Goal: Check status: Check status

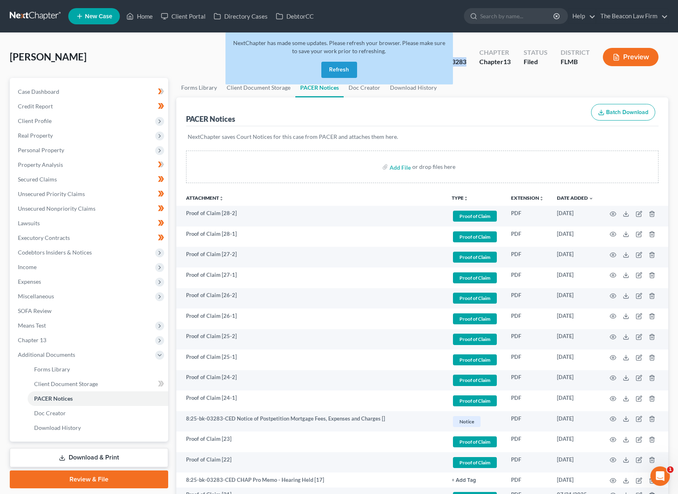
click at [37, 19] on link at bounding box center [36, 16] width 52 height 15
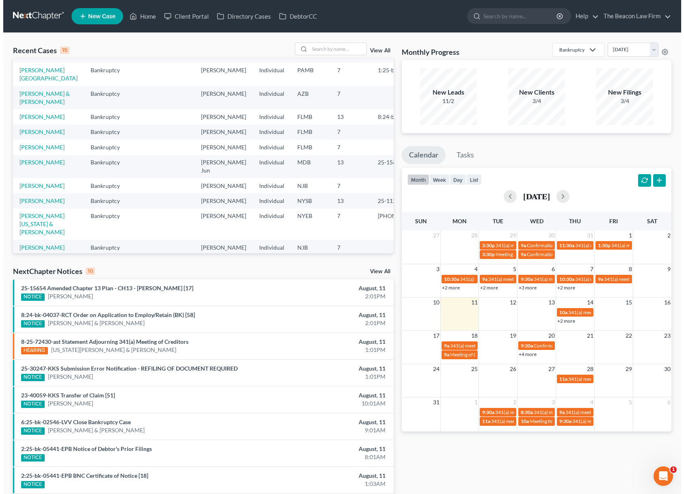
scroll to position [169, 0]
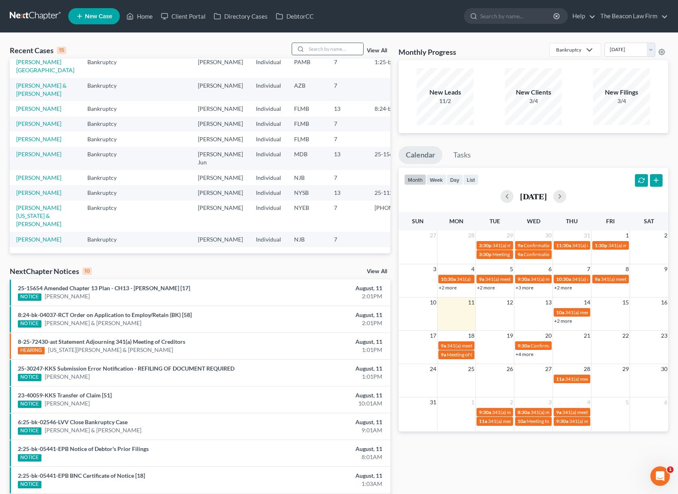
click at [346, 45] on input "search" at bounding box center [334, 49] width 57 height 12
type input "[PERSON_NAME]"
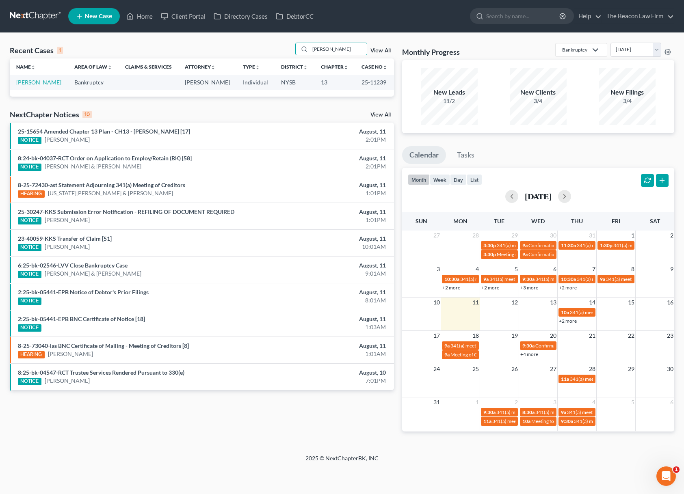
click at [37, 80] on link "Jones, Tameka" at bounding box center [38, 82] width 45 height 7
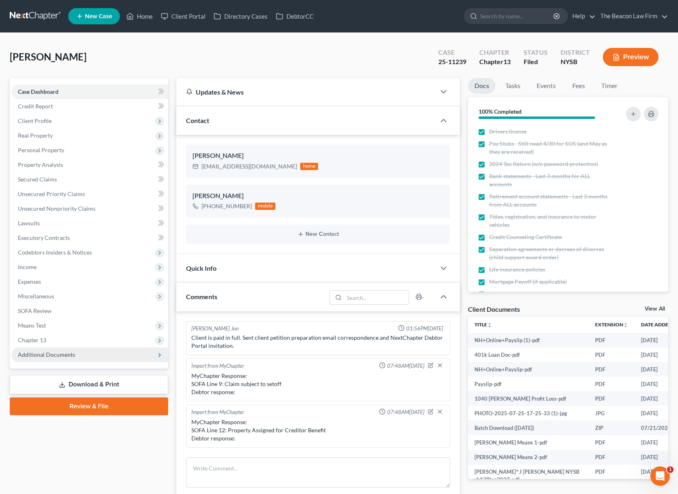
scroll to position [1026, 0]
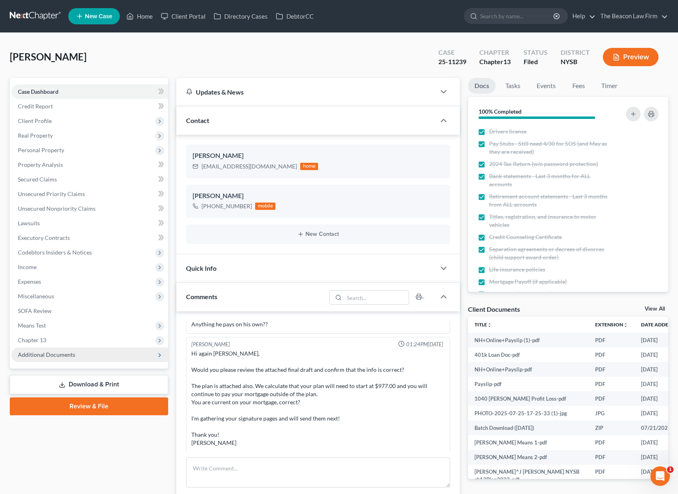
click at [80, 361] on span "Additional Documents" at bounding box center [89, 355] width 157 height 15
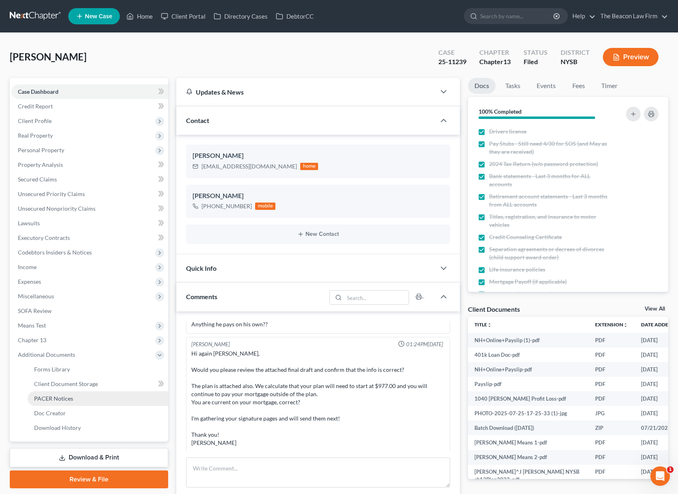
click at [76, 395] on link "PACER Notices" at bounding box center [98, 398] width 140 height 15
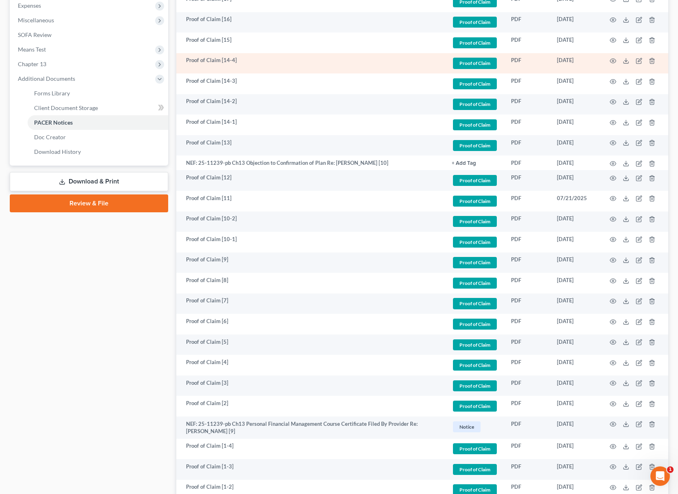
scroll to position [532, 0]
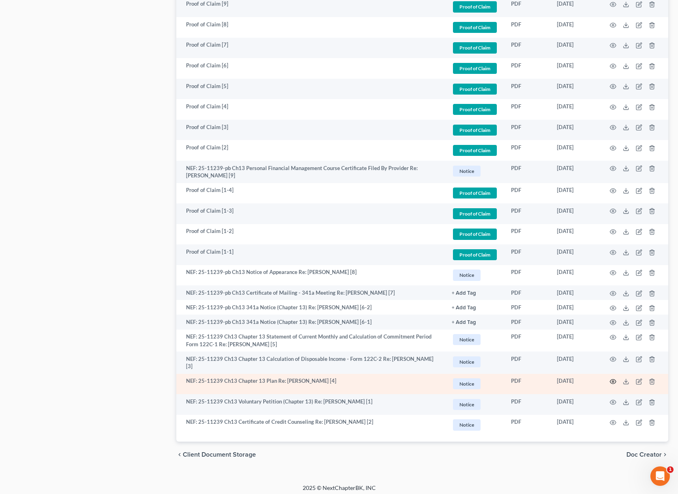
click at [614, 378] on icon "button" at bounding box center [612, 381] width 6 height 6
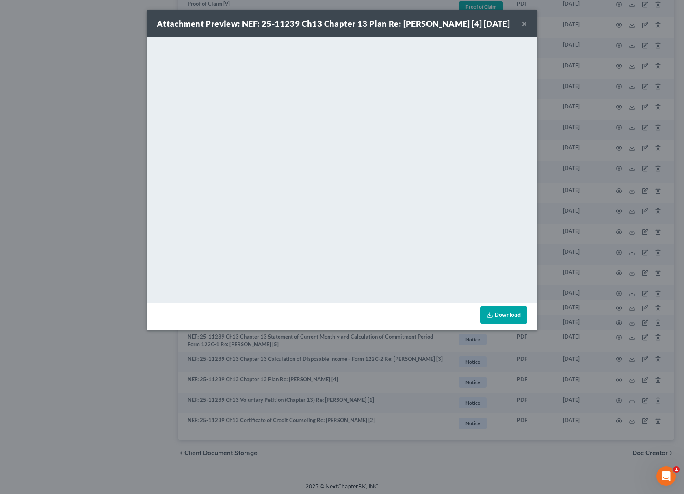
click at [525, 22] on button "×" at bounding box center [524, 24] width 6 height 10
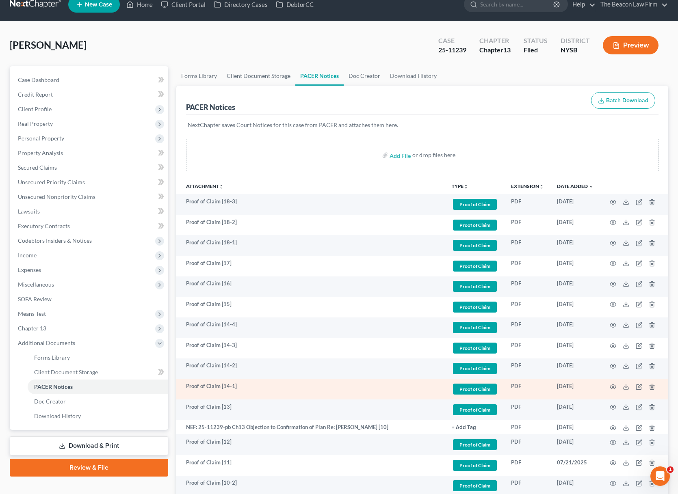
scroll to position [35, 0]
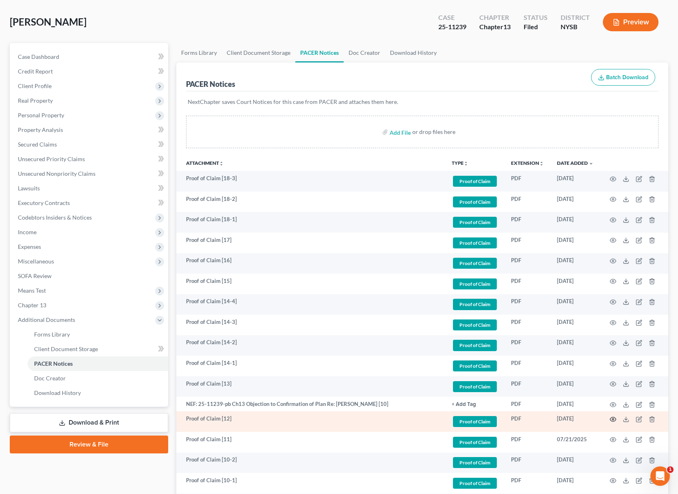
click at [614, 417] on icon "button" at bounding box center [613, 419] width 6 height 4
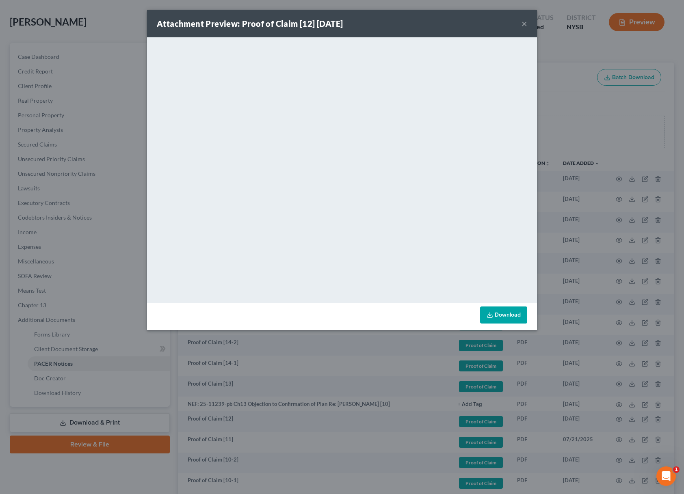
click at [527, 23] on div "Attachment Preview: Proof of Claim [12] 07/28/2025 ×" at bounding box center [342, 24] width 390 height 28
click at [525, 25] on button "×" at bounding box center [524, 24] width 6 height 10
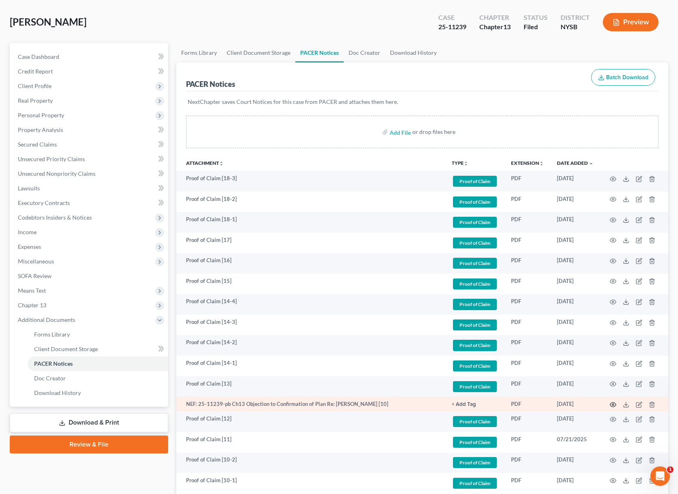
click at [614, 402] on icon "button" at bounding box center [612, 405] width 6 height 6
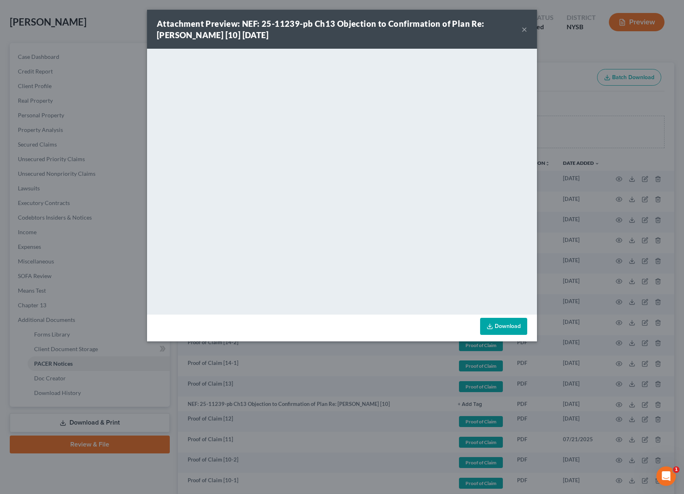
click at [525, 31] on button "×" at bounding box center [524, 29] width 6 height 10
